Goal: Task Accomplishment & Management: Manage account settings

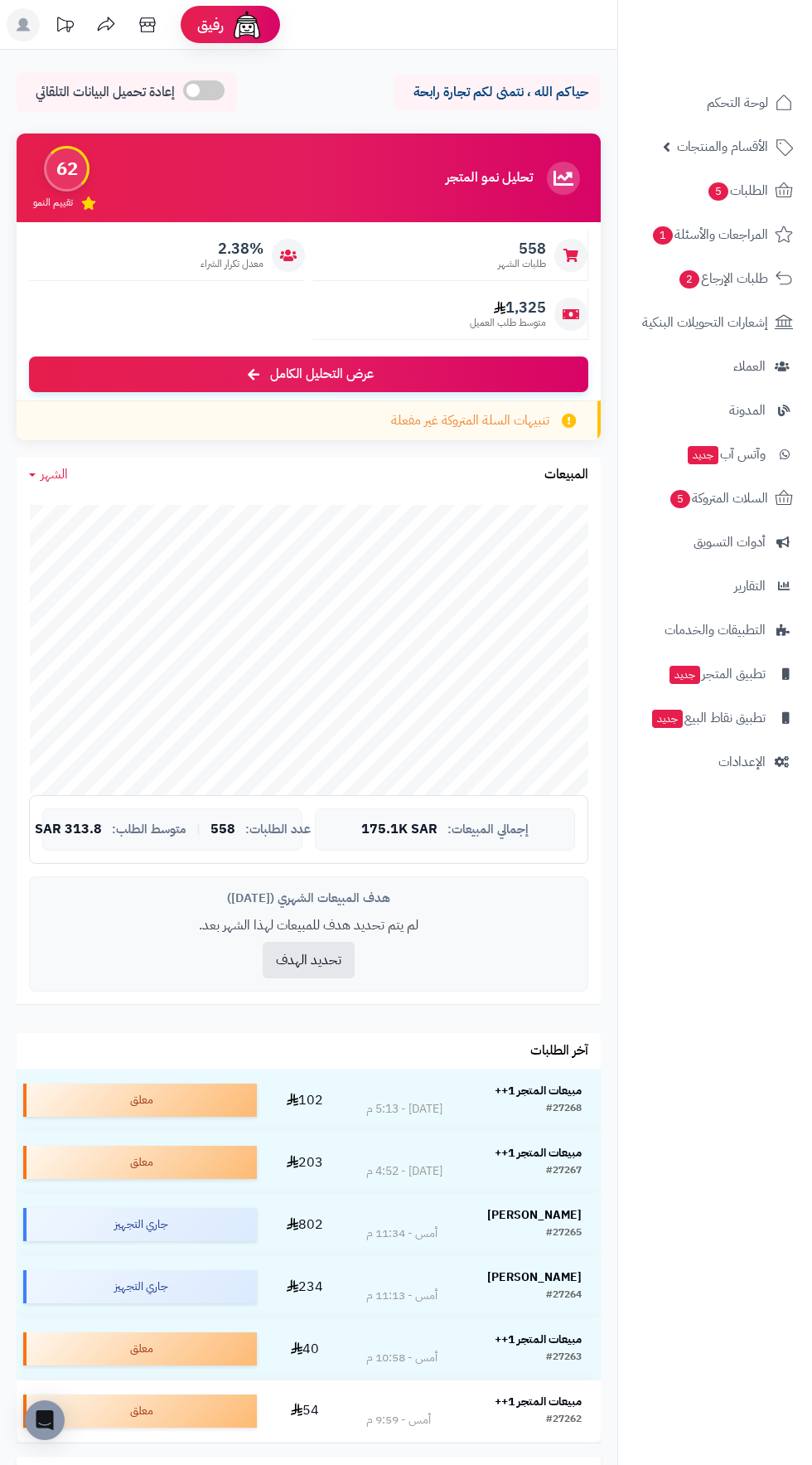
scroll to position [162, 0]
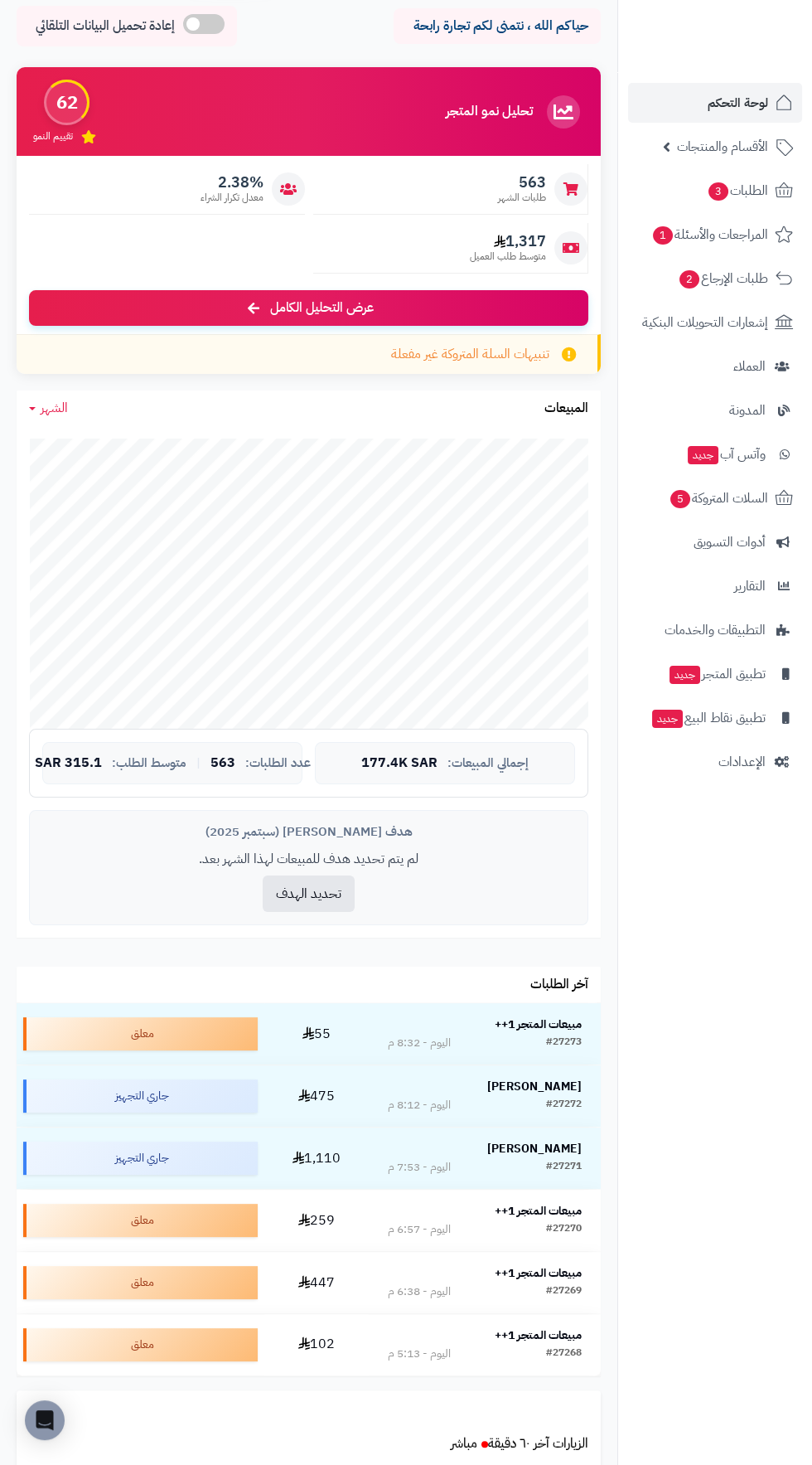
scroll to position [200, 0]
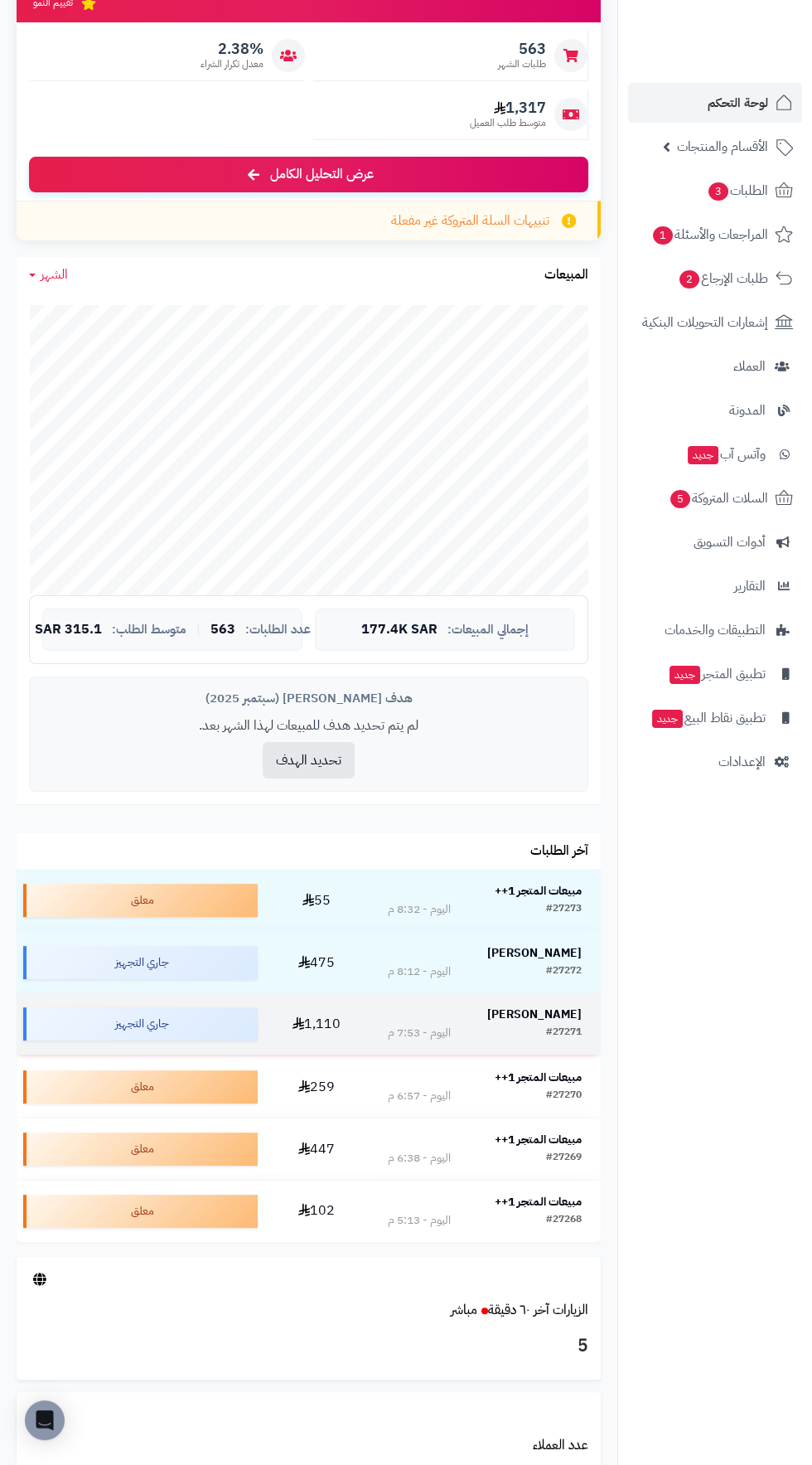
click at [550, 1013] on strong "[PERSON_NAME]" at bounding box center [534, 1014] width 94 height 18
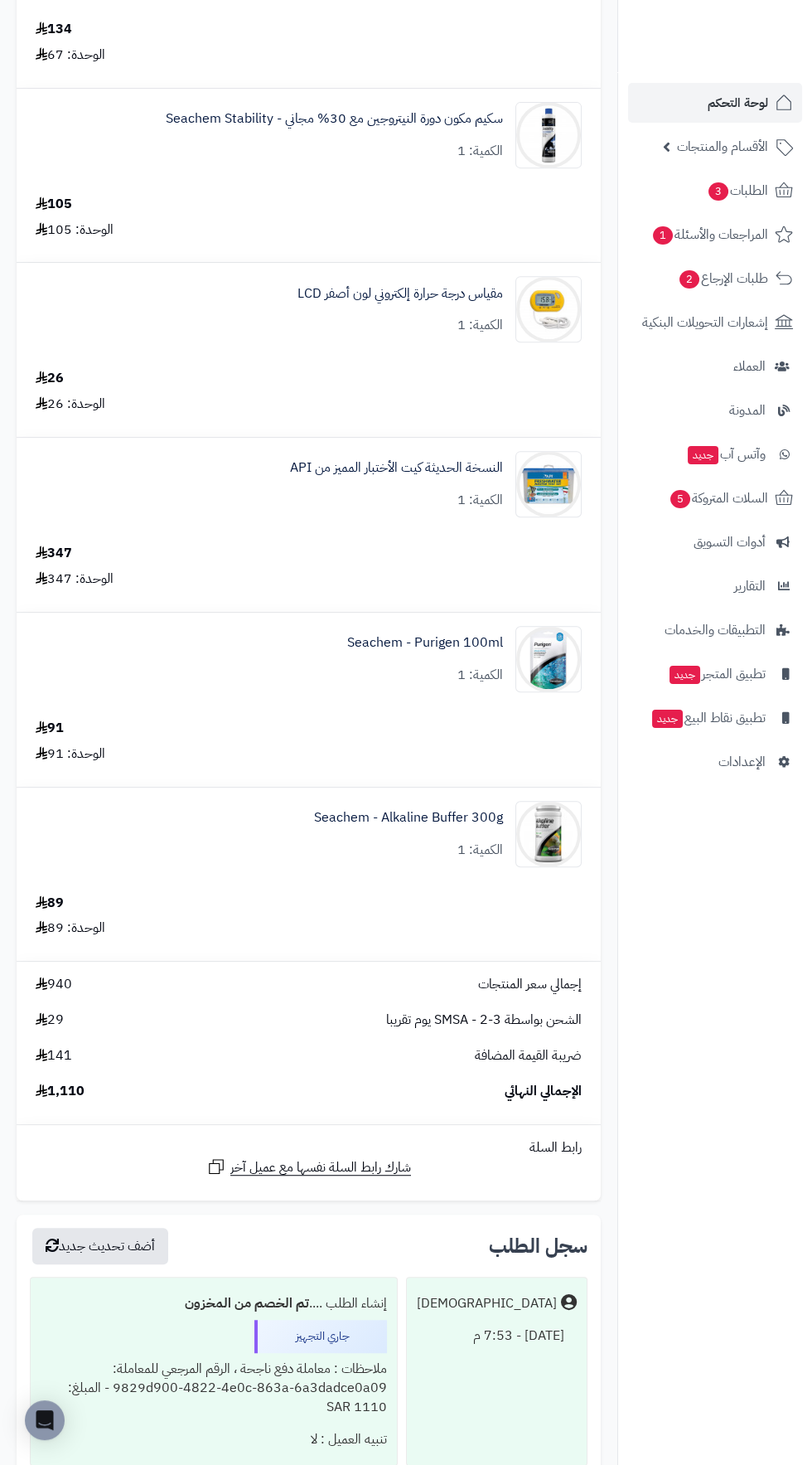
scroll to position [1051, 0]
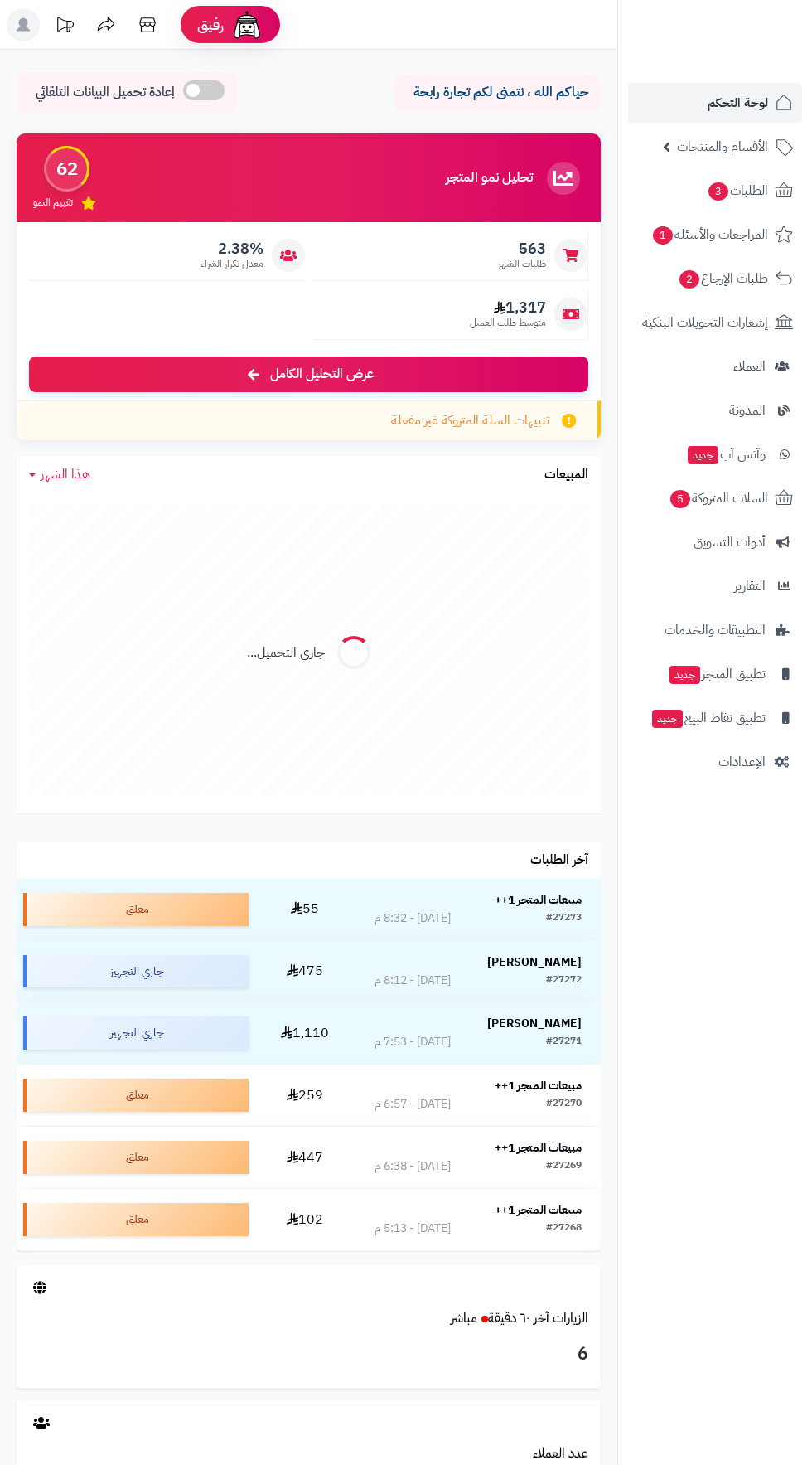
scroll to position [200, 0]
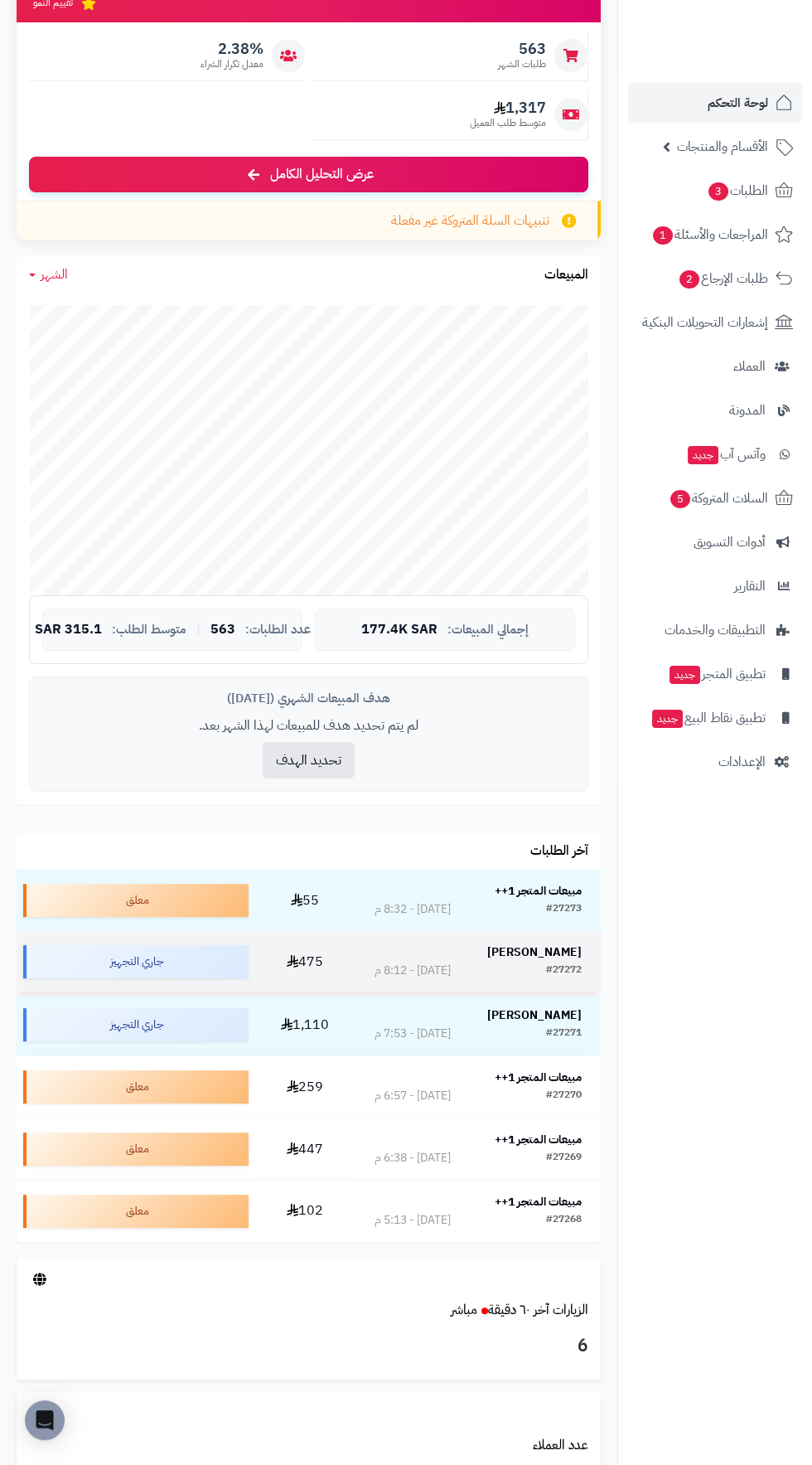
click at [564, 946] on strong "جاويد عباس" at bounding box center [534, 952] width 94 height 18
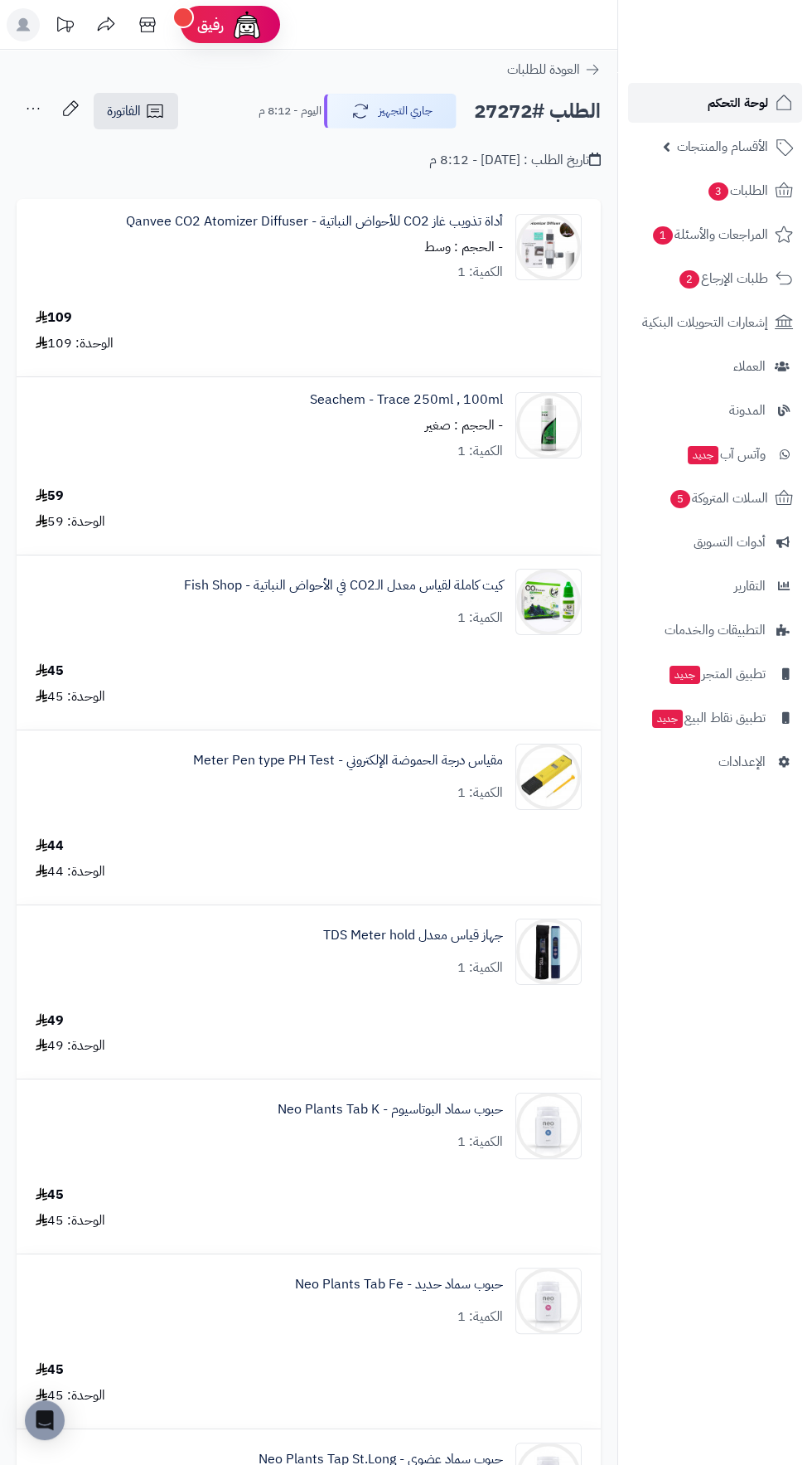
click at [732, 100] on span "لوحة التحكم" at bounding box center [737, 103] width 61 height 23
